Goal: Transaction & Acquisition: Download file/media

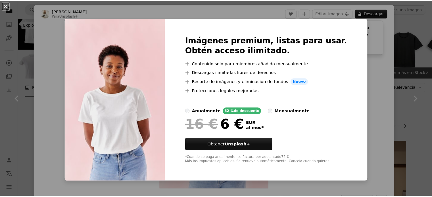
scroll to position [880, 0]
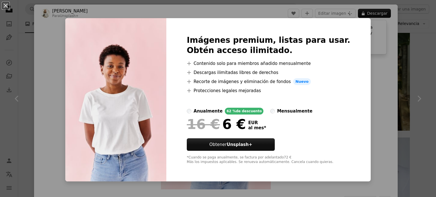
click at [415, 47] on div "An X shape Imágenes premium, listas para usar. Obtén acceso ilimitado. A plus s…" at bounding box center [218, 98] width 436 height 197
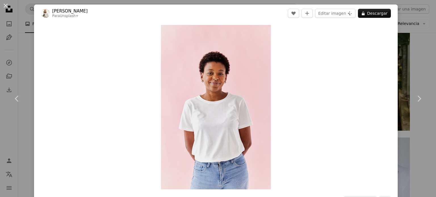
click at [415, 47] on div "An X shape Chevron left Chevron right [PERSON_NAME] Para Unsplash+ A heart A pl…" at bounding box center [218, 98] width 436 height 197
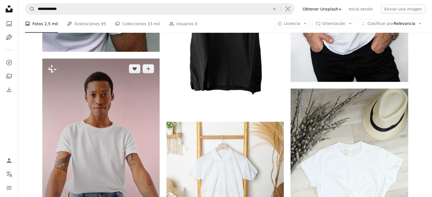
scroll to position [1277, 0]
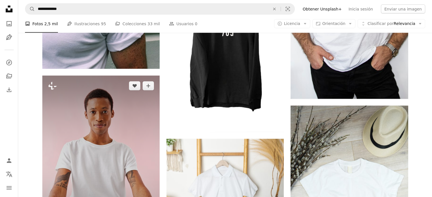
click at [148, 122] on img at bounding box center [100, 164] width 117 height 176
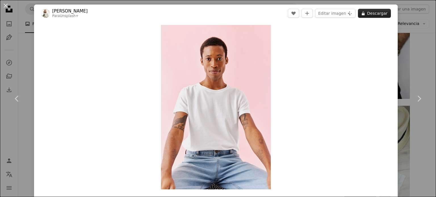
click at [372, 11] on button "A lock Descargar" at bounding box center [374, 13] width 33 height 9
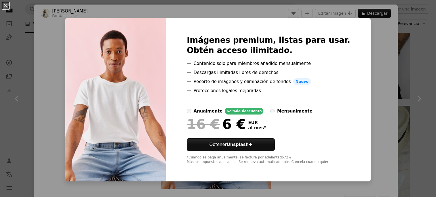
click at [401, 44] on div "An X shape Imágenes premium, listas para usar. Obtén acceso ilimitado. A plus s…" at bounding box center [218, 98] width 436 height 197
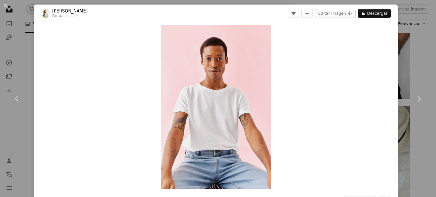
click at [401, 45] on div "An X shape Chevron left Chevron right [PERSON_NAME] Para Unsplash+ A heart A pl…" at bounding box center [218, 98] width 436 height 197
